Goal: Check status

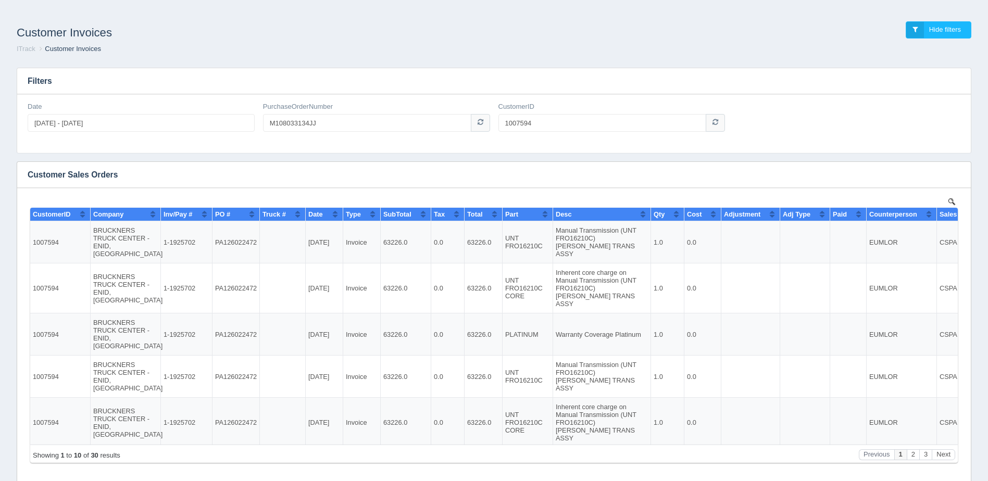
type input "M108033134JJ"
drag, startPoint x: 540, startPoint y: 123, endPoint x: 456, endPoint y: 127, distance: 83.9
click at [457, 127] on div "Date [DATE] - [DATE] PurchaseOrderNumber M108033134JJ CustomerID 1007594" at bounding box center [493, 121] width 941 height 38
type input "1006633"
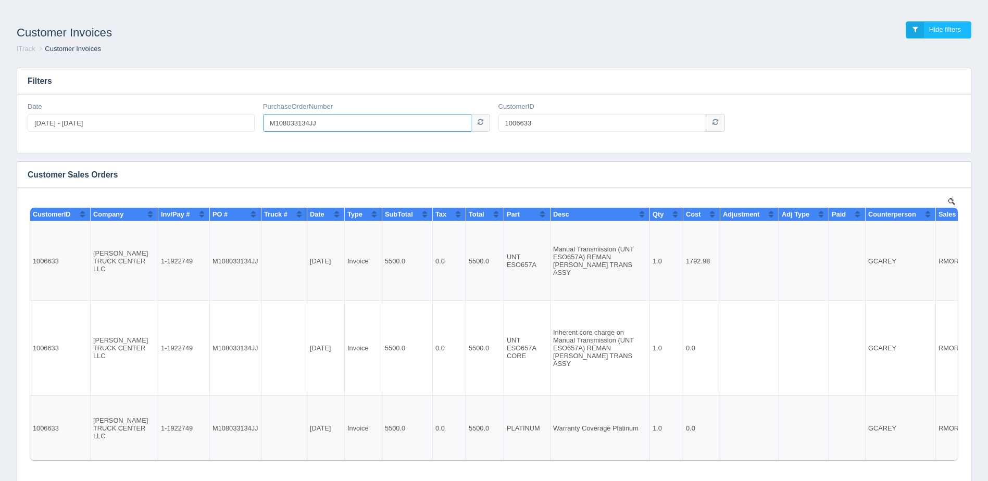
drag, startPoint x: 334, startPoint y: 124, endPoint x: 192, endPoint y: 133, distance: 142.0
click at [192, 133] on div "Date [DATE] - [DATE] PurchaseOrderNumber M108033134JJ CustomerID 1006633" at bounding box center [493, 121] width 941 height 38
drag, startPoint x: 193, startPoint y: 258, endPoint x: 158, endPoint y: 259, distance: 34.9
click at [158, 259] on td "1-1922749" at bounding box center [184, 261] width 52 height 80
drag, startPoint x: 158, startPoint y: 259, endPoint x: 166, endPoint y: 256, distance: 8.7
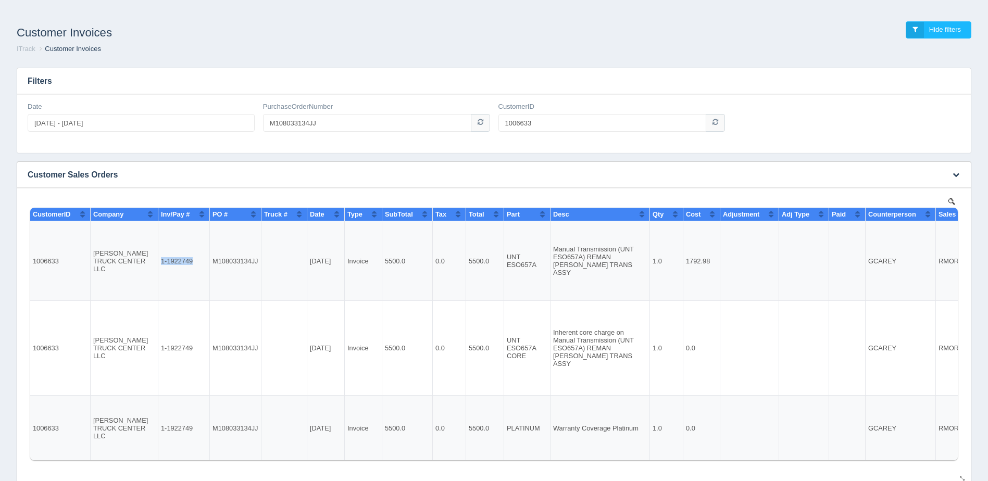
copy td "1-1922749"
drag, startPoint x: 342, startPoint y: 129, endPoint x: 225, endPoint y: 140, distance: 117.7
click at [225, 140] on div "Date [DATE] - [DATE] PurchaseOrderNumber M108033134JJ CustomerID 1006633" at bounding box center [493, 121] width 941 height 38
paste input "070330237"
type input "070330237"
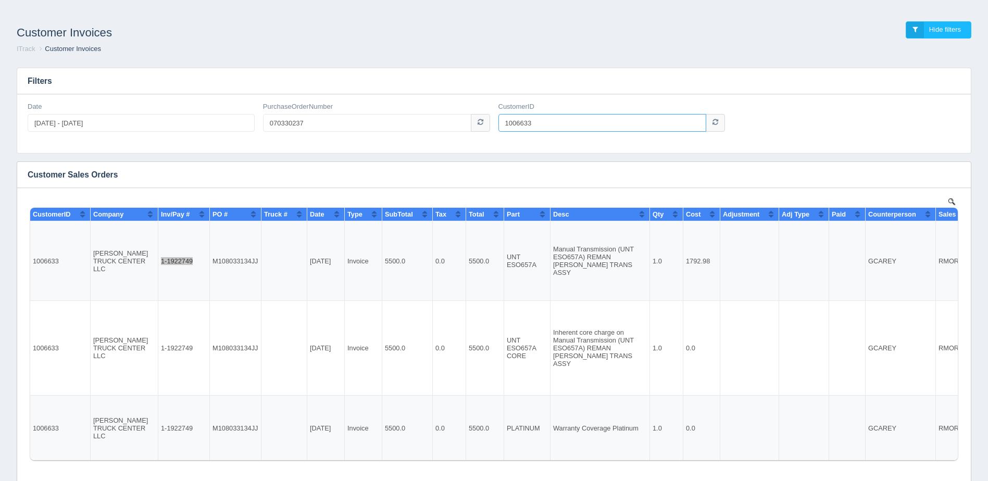
drag, startPoint x: 481, startPoint y: 126, endPoint x: 390, endPoint y: 132, distance: 91.9
click at [397, 130] on div "Date [DATE] - [DATE] PurchaseOrderNumber 070330237 CustomerID 1006633" at bounding box center [493, 121] width 941 height 38
type input "1006940"
